Goal: Task Accomplishment & Management: Use online tool/utility

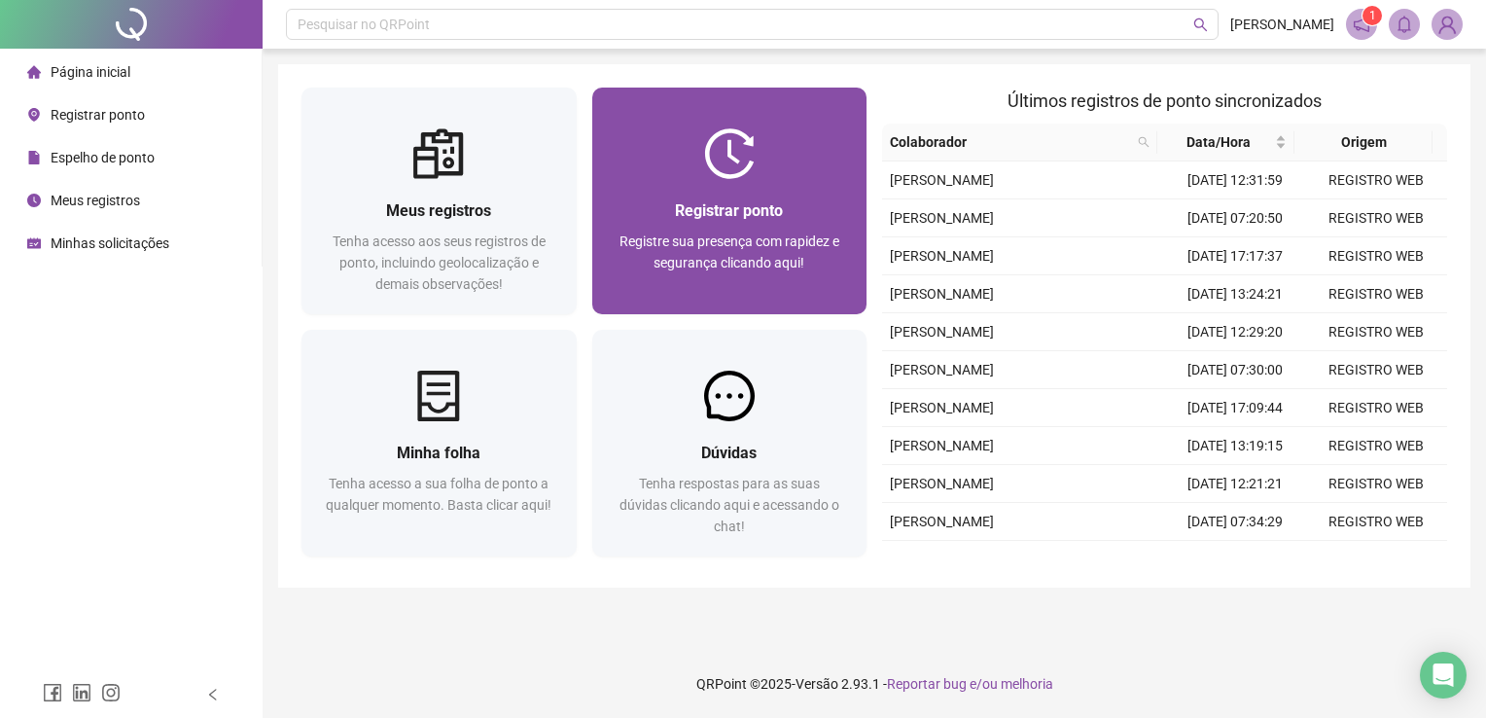
click at [739, 160] on img at bounding box center [729, 153] width 51 height 51
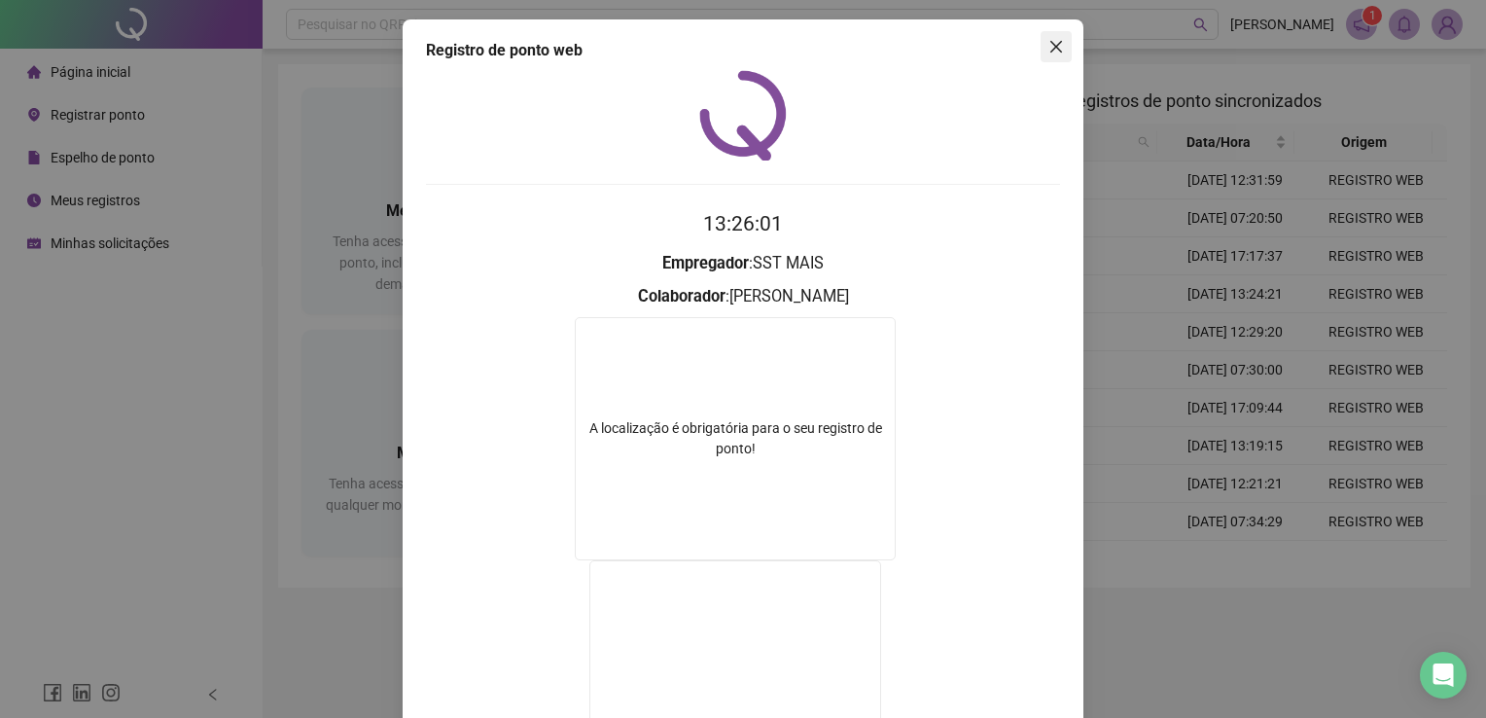
click at [1049, 54] on icon "close" at bounding box center [1057, 47] width 16 height 16
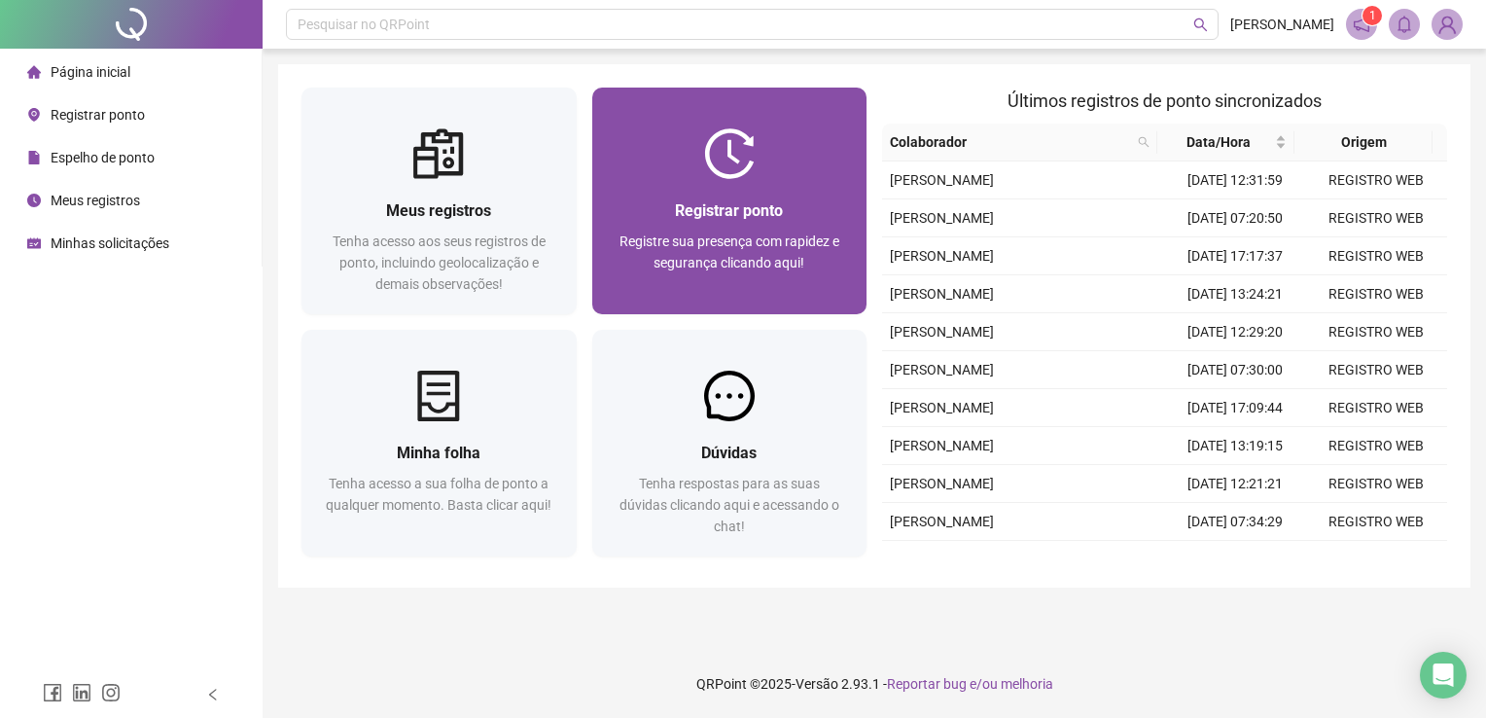
click at [802, 224] on div "Registrar ponto Registre sua presença com rapidez e segurança clicando aqui!" at bounding box center [730, 246] width 229 height 96
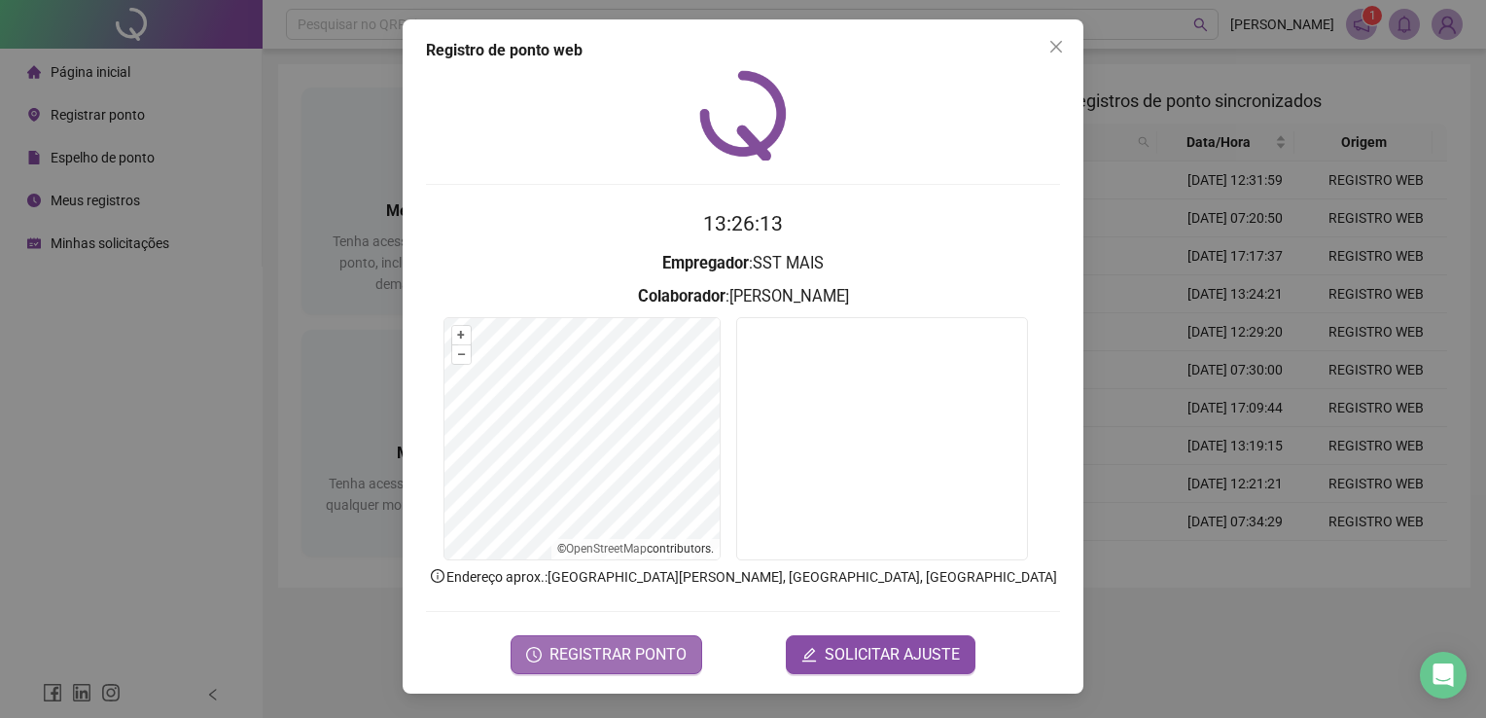
click at [661, 652] on span "REGISTRAR PONTO" at bounding box center [618, 654] width 137 height 23
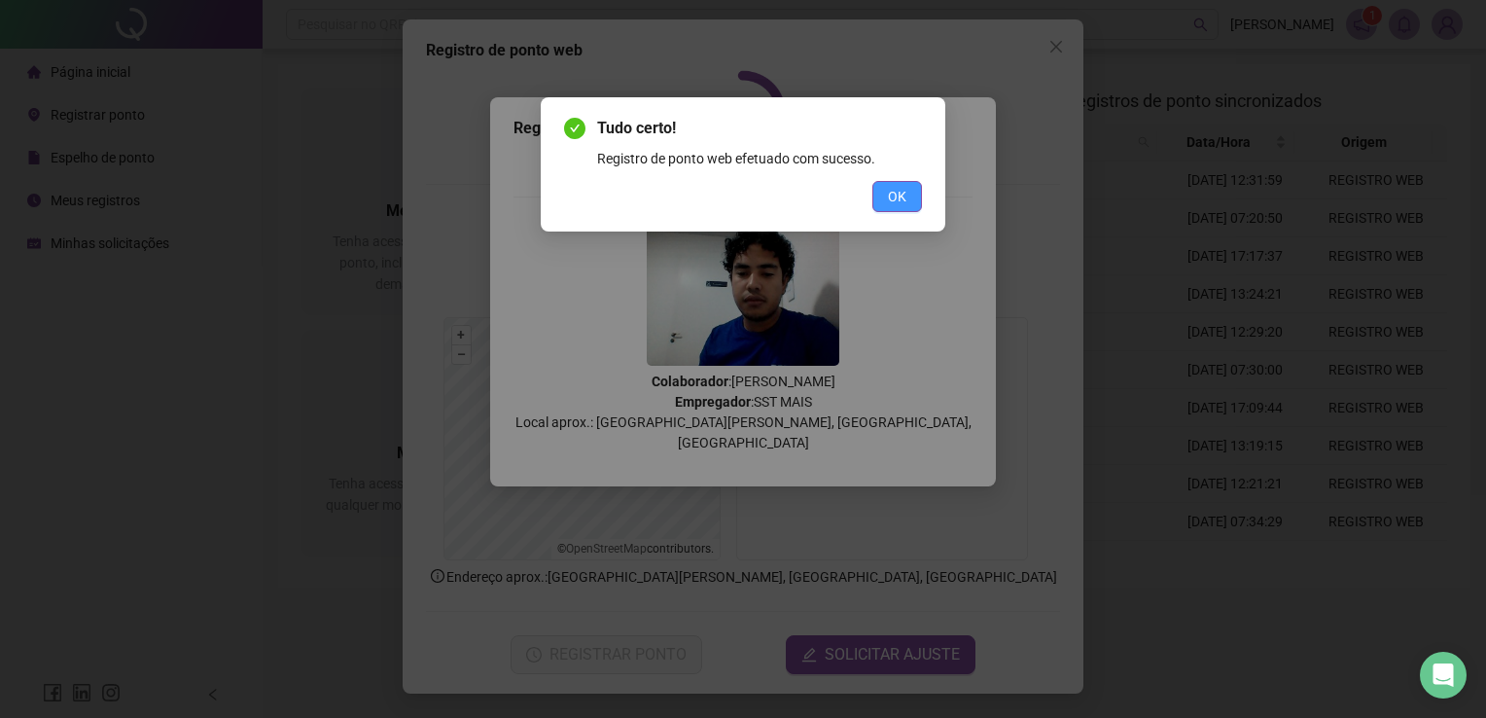
click at [904, 192] on span "OK" at bounding box center [897, 196] width 18 height 21
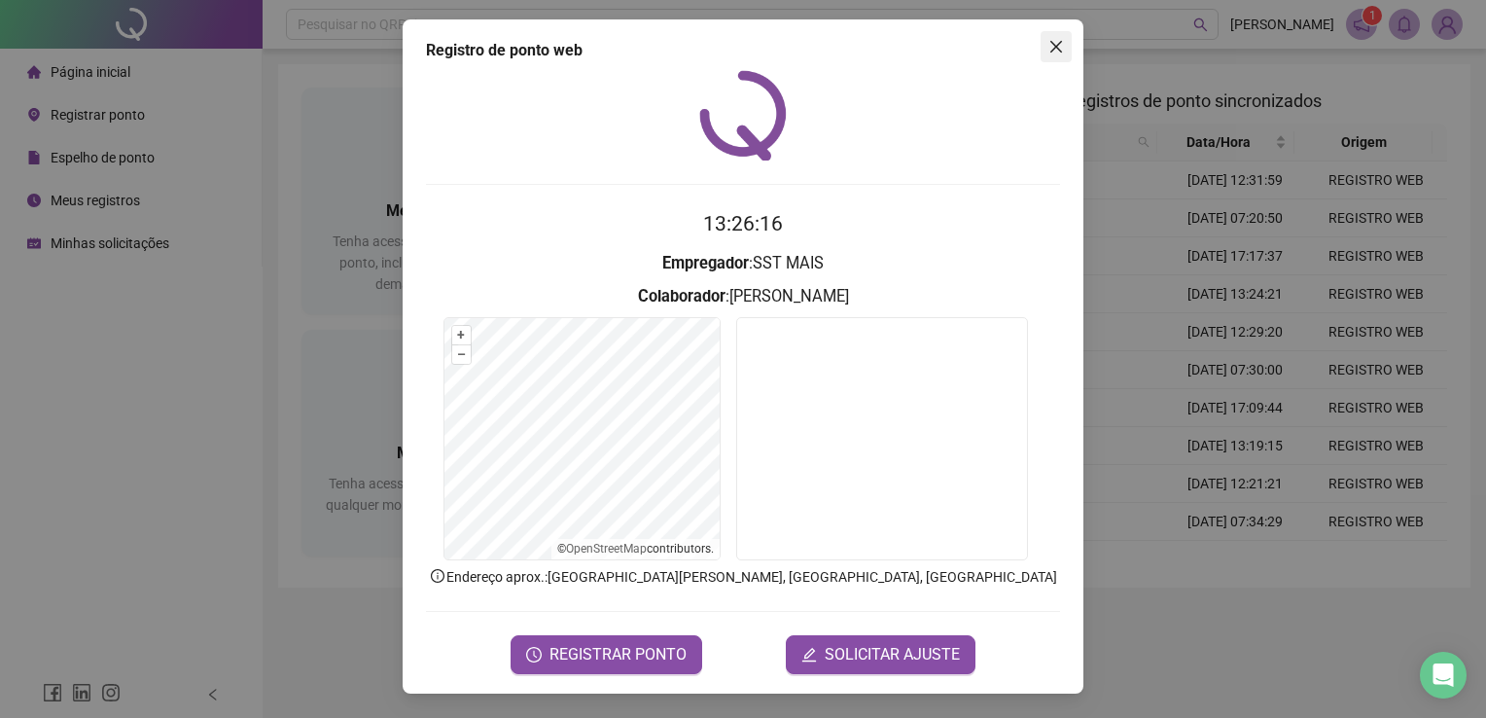
click at [1055, 54] on icon "close" at bounding box center [1057, 47] width 16 height 16
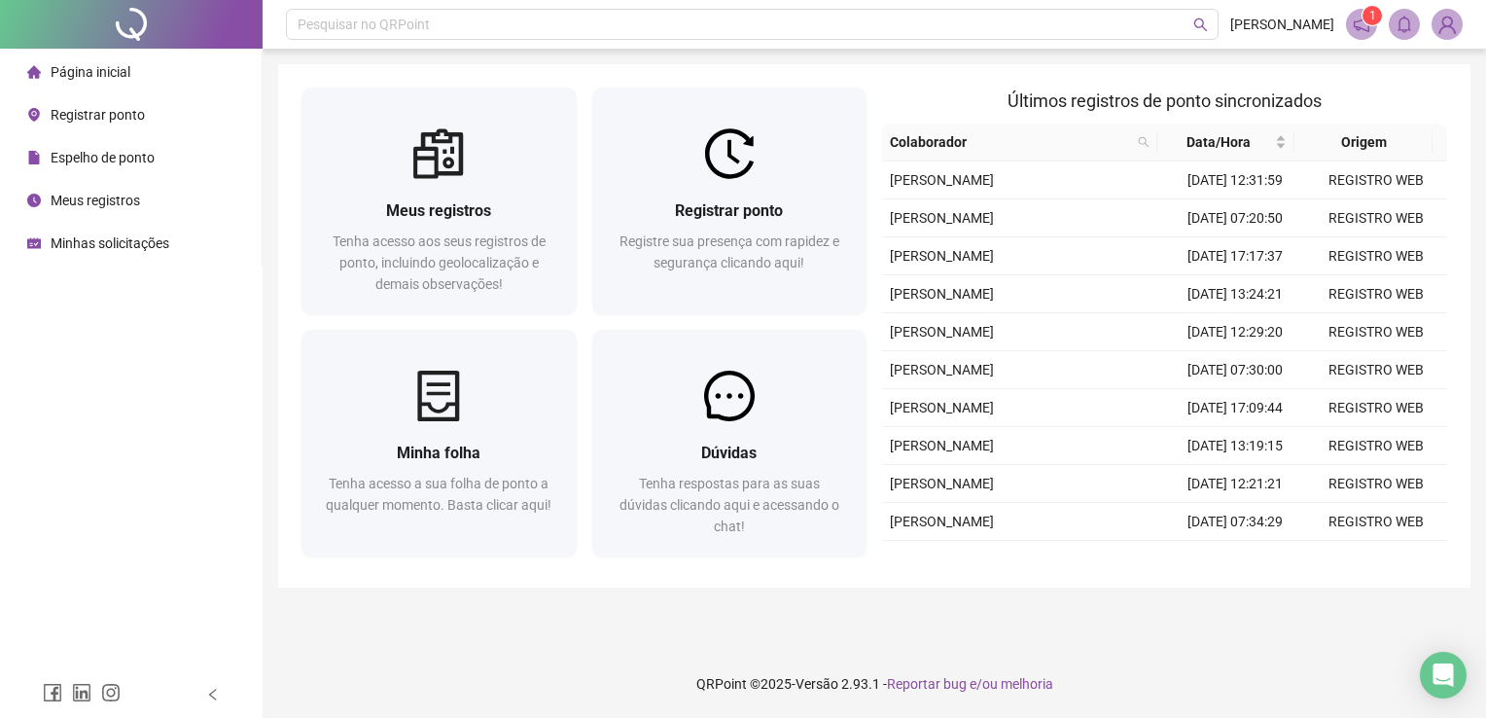
click at [118, 161] on span "Espelho de ponto" at bounding box center [103, 158] width 104 height 16
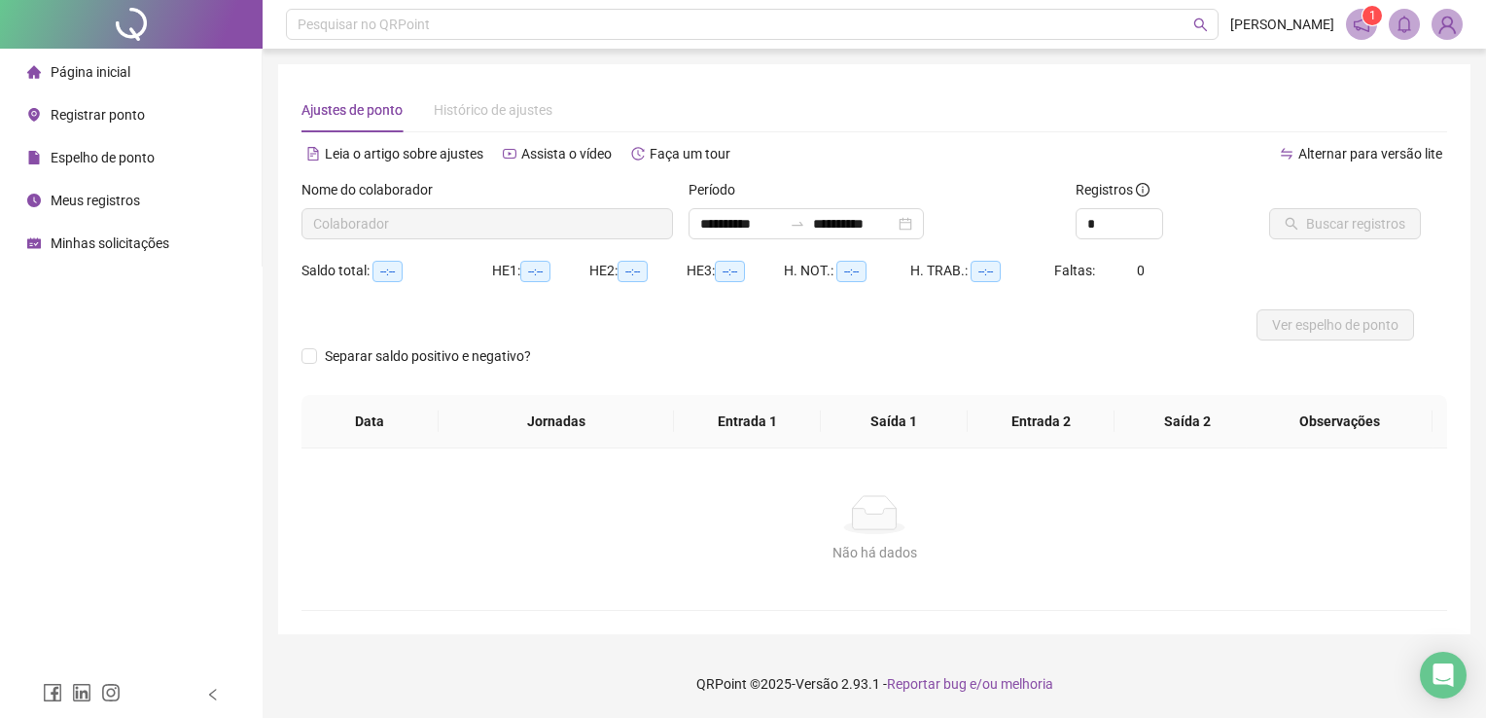
type input "**********"
click at [1342, 234] on button "Buscar registros" at bounding box center [1346, 223] width 152 height 31
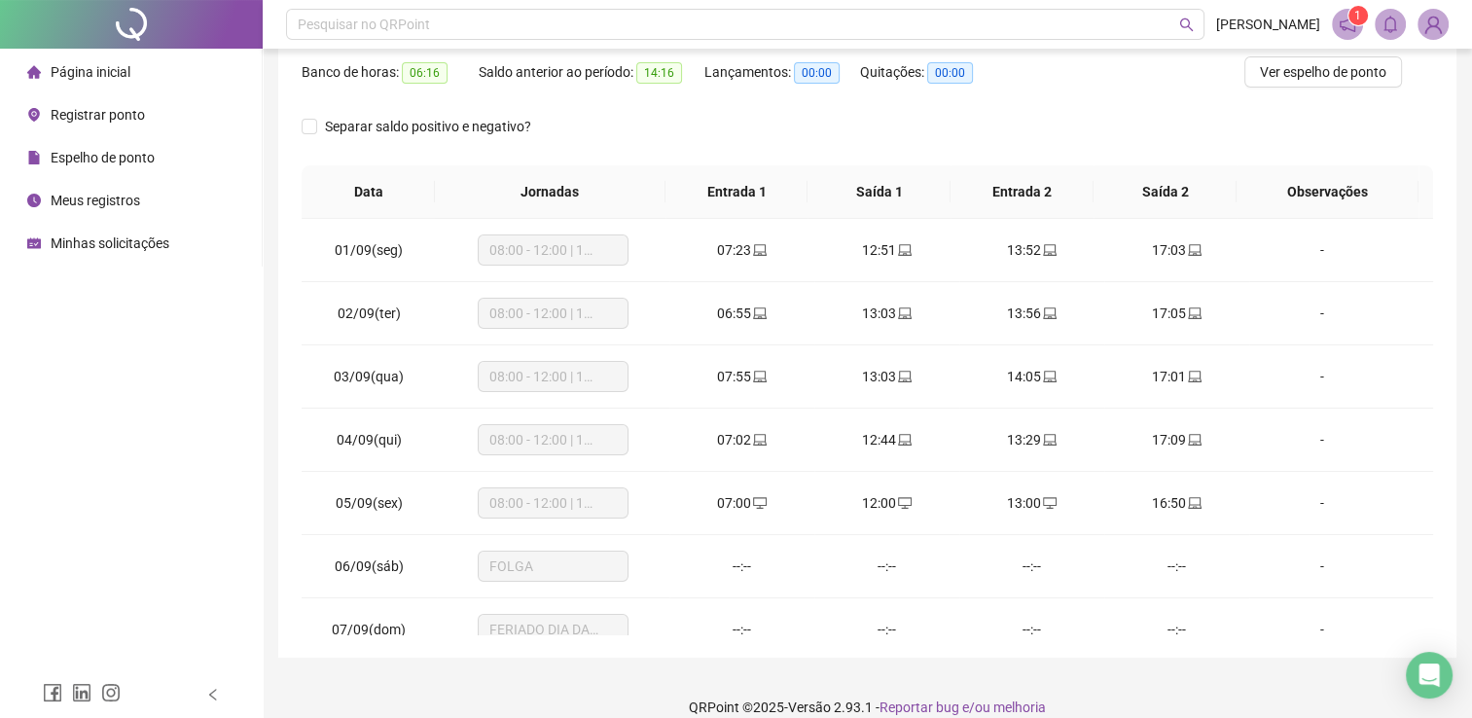
scroll to position [275, 0]
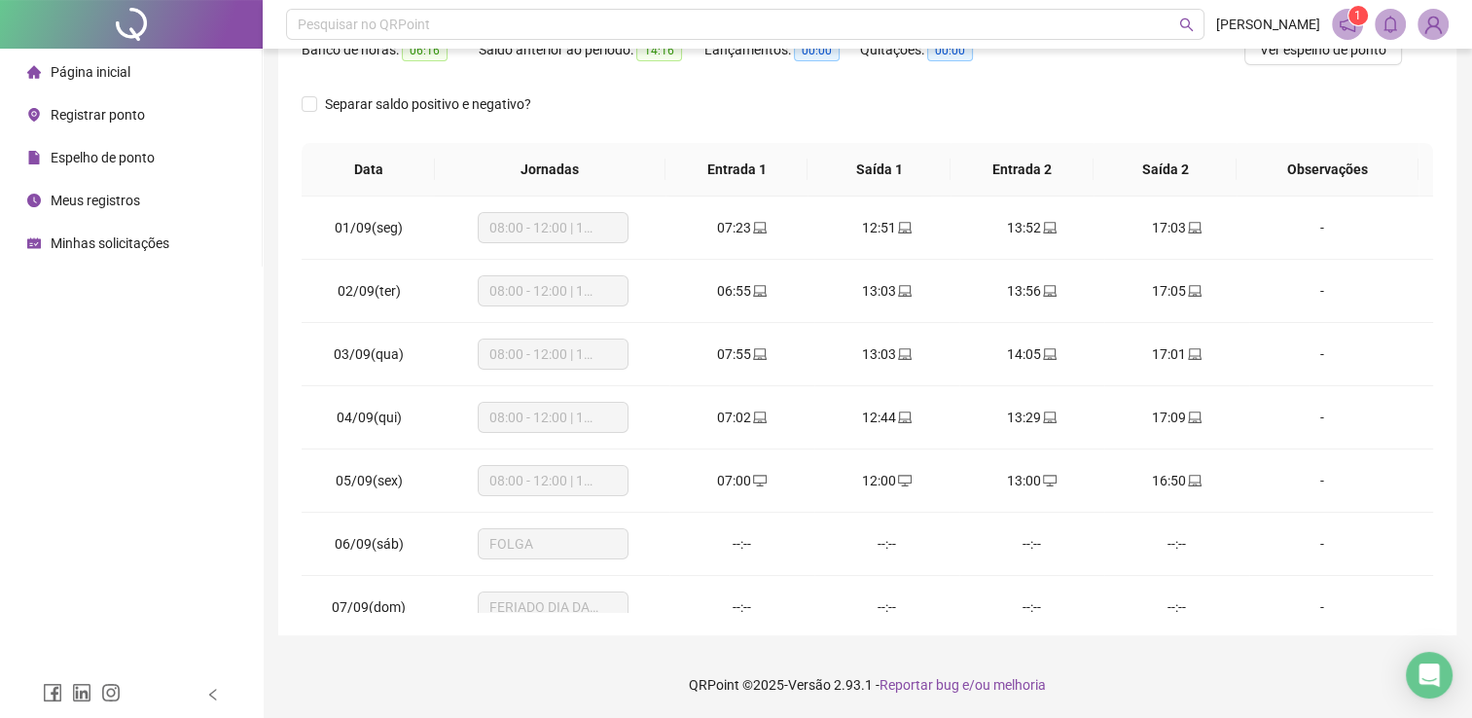
click at [108, 237] on span "Minhas solicitações" at bounding box center [110, 243] width 119 height 16
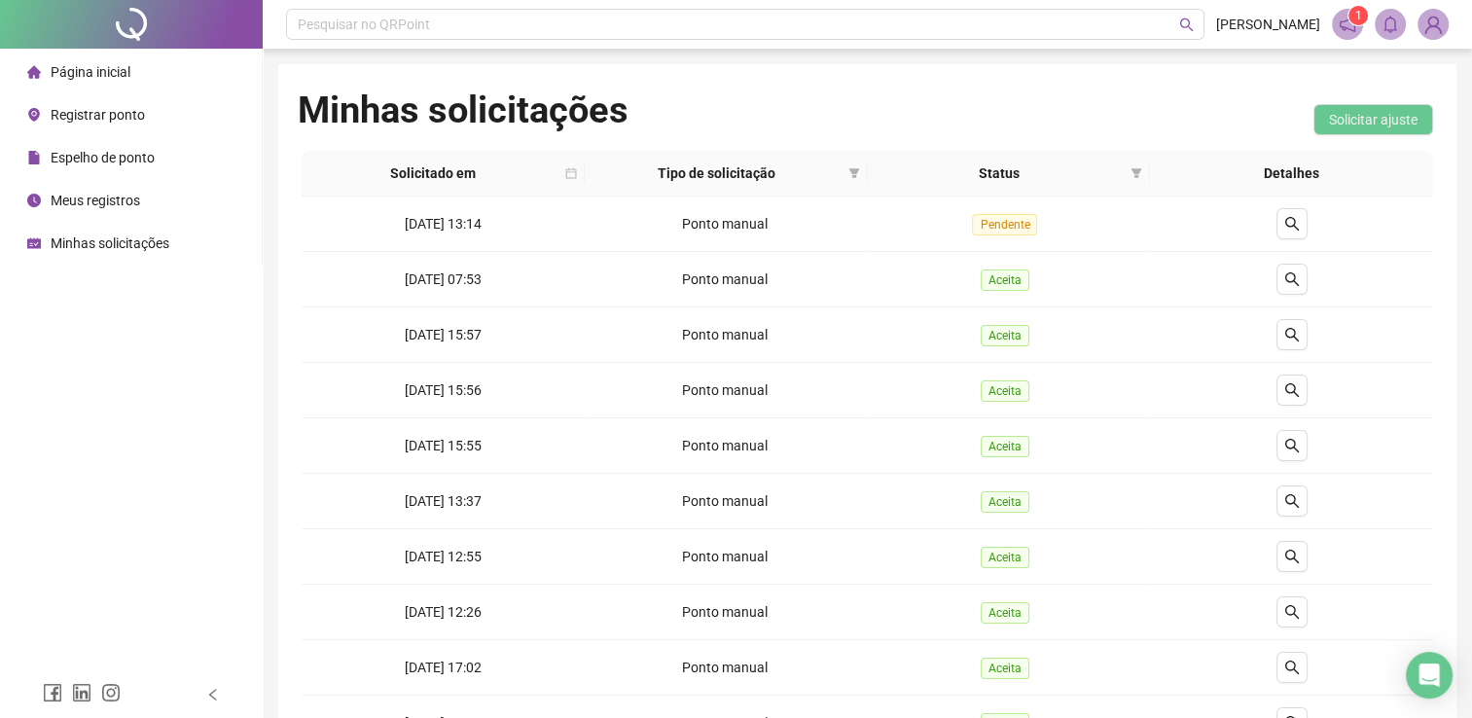
click at [75, 76] on span "Página inicial" at bounding box center [91, 72] width 80 height 16
